Goal: Task Accomplishment & Management: Complete application form

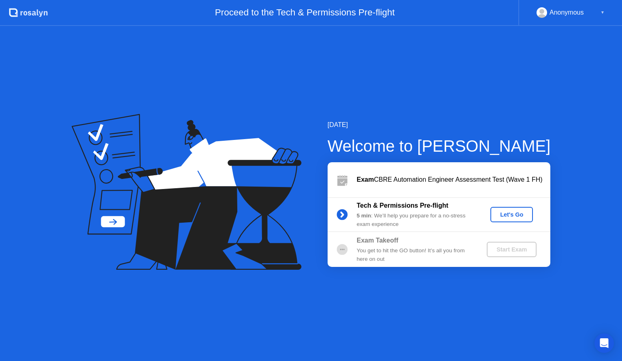
click at [512, 216] on div "Let's Go" at bounding box center [512, 214] width 36 height 6
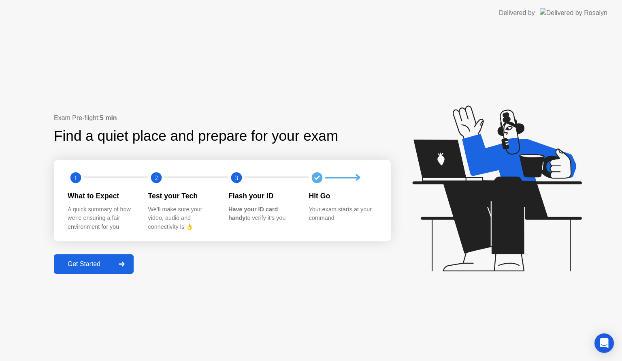
click at [80, 260] on div "Get Started" at bounding box center [84, 263] width 56 height 7
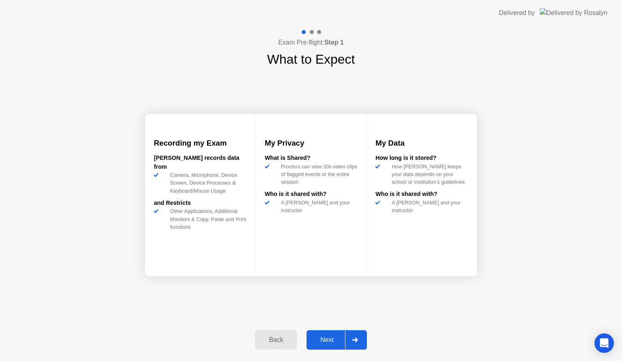
click at [327, 342] on div "Next" at bounding box center [327, 339] width 36 height 7
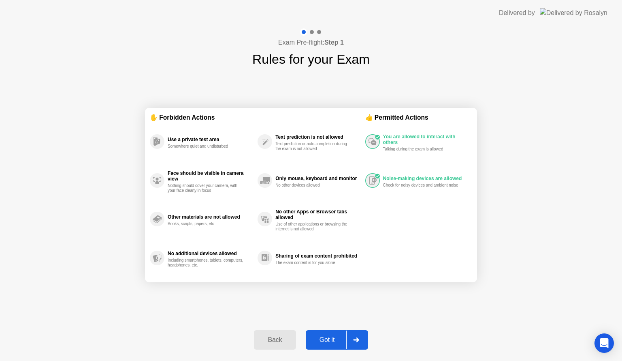
click at [331, 341] on div "Got it" at bounding box center [327, 339] width 38 height 7
select select "**********"
select select "*******"
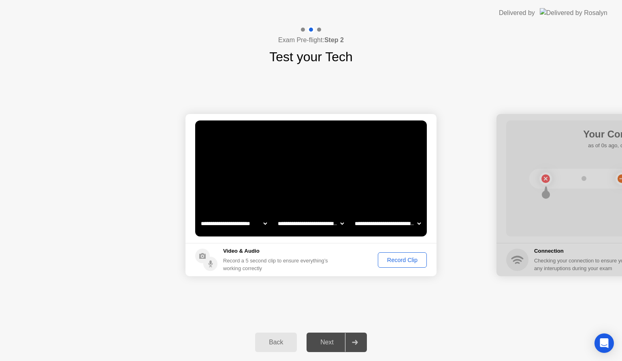
click at [391, 263] on div "Record Clip" at bounding box center [402, 260] width 43 height 6
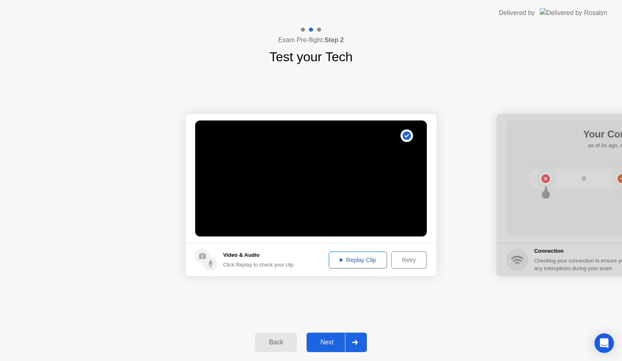
click at [350, 259] on div "Replay Clip" at bounding box center [358, 260] width 53 height 6
click at [344, 257] on div "Replay Clip" at bounding box center [358, 260] width 53 height 6
click at [340, 255] on button "Replay Clip" at bounding box center [358, 259] width 58 height 17
click at [323, 340] on div "Next" at bounding box center [327, 341] width 36 height 7
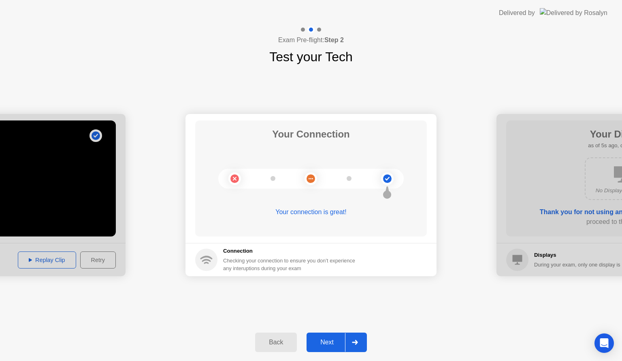
click at [323, 340] on div "Next" at bounding box center [327, 341] width 36 height 7
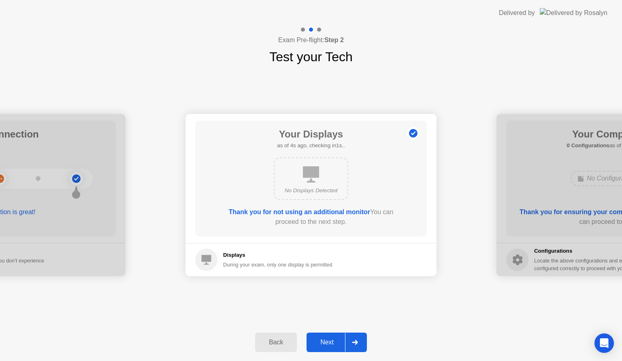
click at [323, 340] on div "Next" at bounding box center [327, 341] width 36 height 7
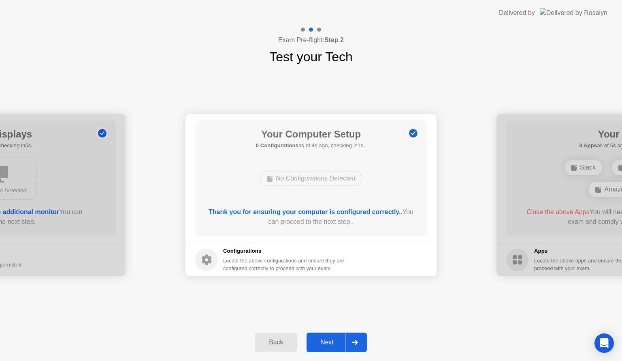
click at [323, 340] on div "Next" at bounding box center [327, 341] width 36 height 7
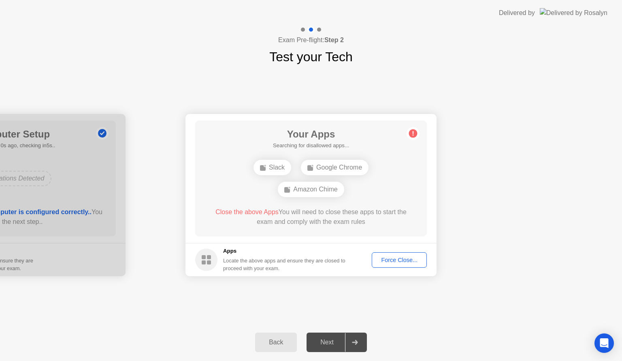
click at [393, 259] on div "Force Close..." at bounding box center [399, 260] width 49 height 6
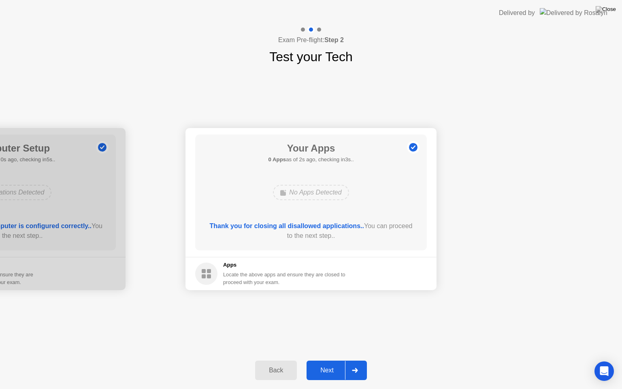
click at [327, 360] on button "Next" at bounding box center [337, 370] width 60 height 19
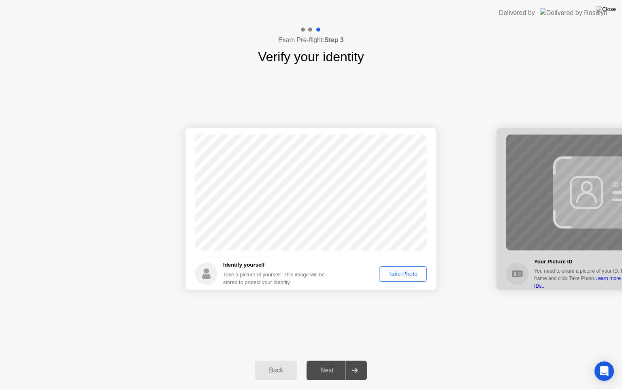
click at [399, 271] on div "Take Photo" at bounding box center [403, 274] width 42 height 6
click at [407, 276] on div "Retake" at bounding box center [409, 274] width 32 height 6
click at [407, 276] on div "Take Photo" at bounding box center [403, 274] width 42 height 6
click at [323, 360] on div "Next" at bounding box center [327, 370] width 36 height 7
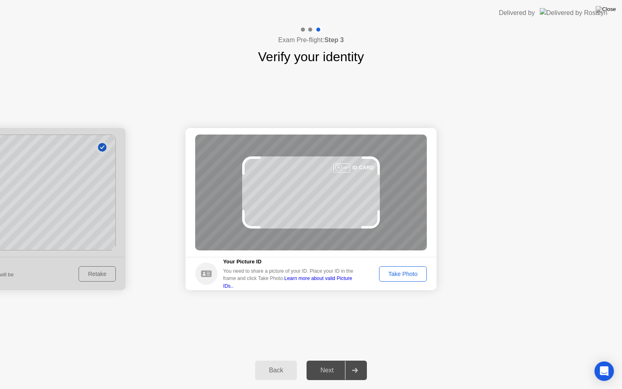
click at [393, 275] on div "Take Photo" at bounding box center [403, 274] width 42 height 6
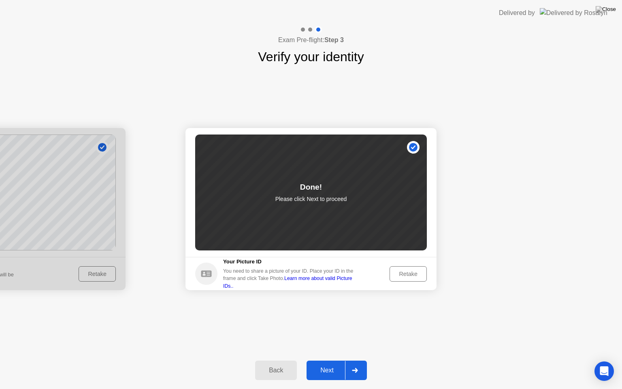
click at [339, 282] on link "Learn more about valid Picture IDs.." at bounding box center [287, 282] width 129 height 13
click at [327, 360] on button "Next" at bounding box center [337, 370] width 60 height 19
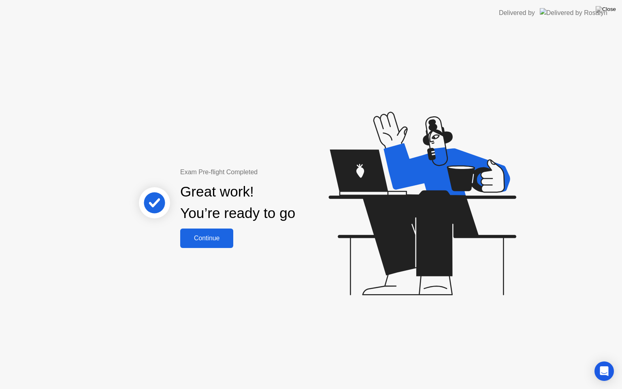
click at [216, 239] on div "Continue" at bounding box center [207, 238] width 48 height 7
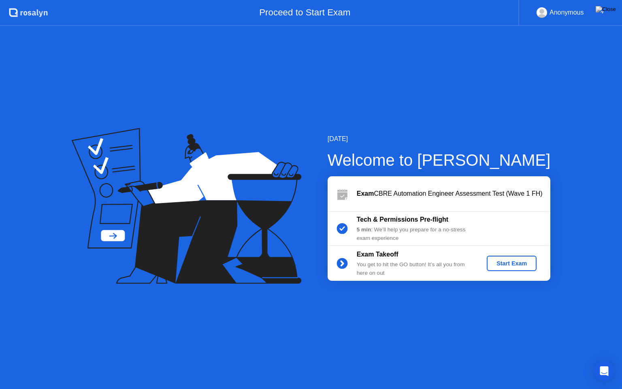
click at [520, 261] on div "Start Exam" at bounding box center [511, 263] width 43 height 6
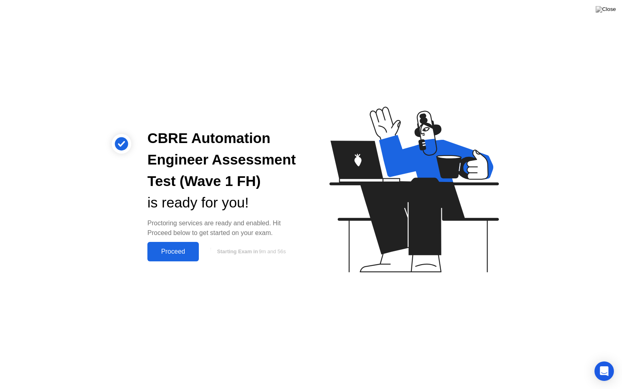
click at [176, 251] on div "Proceed" at bounding box center [173, 251] width 47 height 7
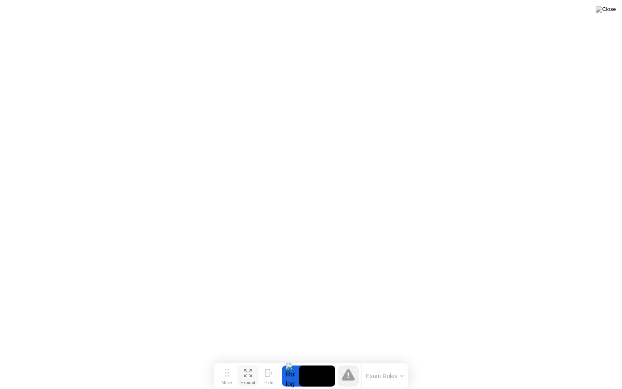
click at [250, 360] on icon at bounding box center [248, 373] width 8 height 8
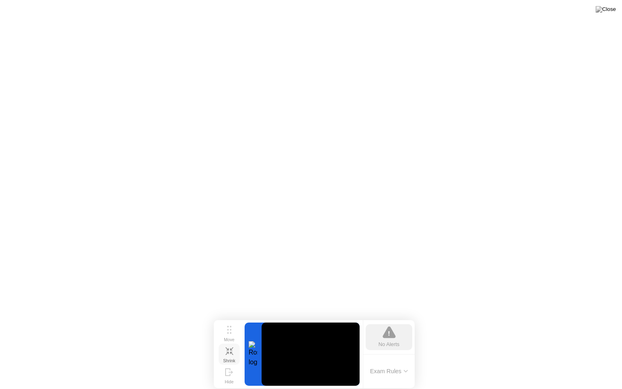
click at [404, 360] on button "Exam Rules" at bounding box center [389, 371] width 43 height 7
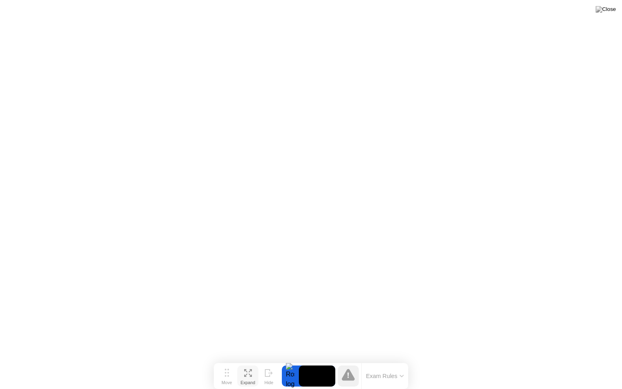
click at [396, 360] on button "Exam Rules" at bounding box center [385, 375] width 43 height 7
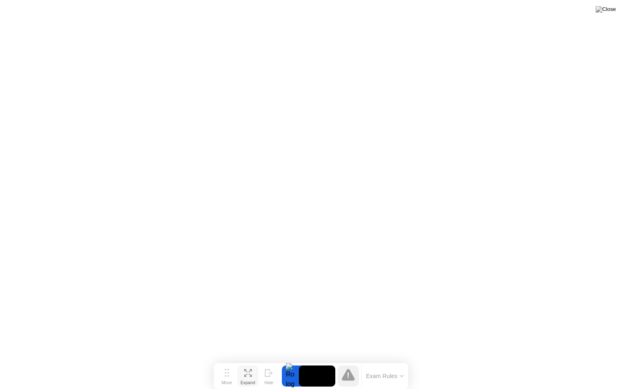
click at [349, 360] on icon at bounding box center [348, 375] width 1 height 5
click at [290, 360] on div at bounding box center [290, 376] width 17 height 21
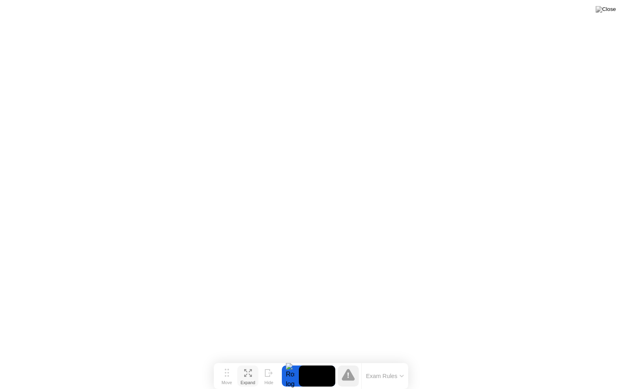
click at [289, 360] on div at bounding box center [290, 376] width 17 height 21
click at [318, 360] on video at bounding box center [317, 376] width 36 height 21
click at [243, 360] on button "Expand" at bounding box center [247, 376] width 21 height 21
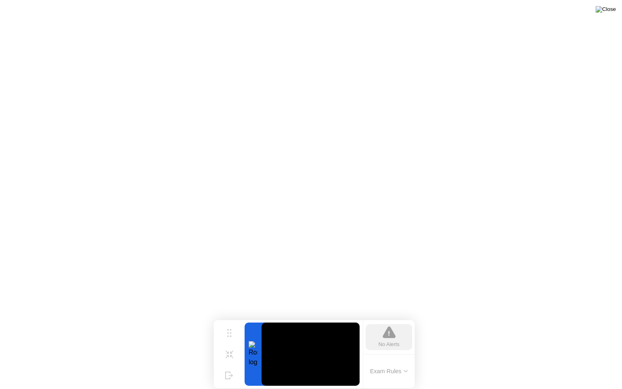
click at [611, 9] on img at bounding box center [606, 9] width 20 height 6
click at [614, 9] on img at bounding box center [606, 9] width 20 height 6
